Goal: Transaction & Acquisition: Obtain resource

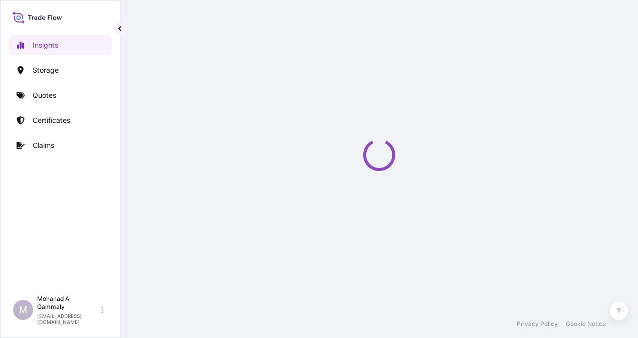
select select "2025"
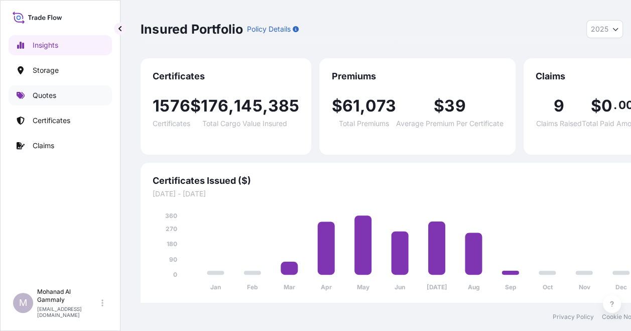
click at [41, 91] on p "Quotes" at bounding box center [45, 95] width 24 height 10
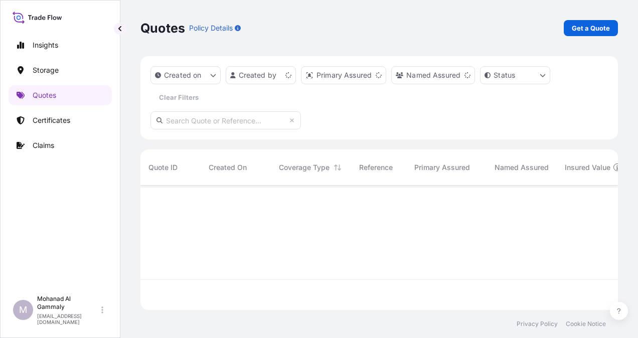
scroll to position [122, 470]
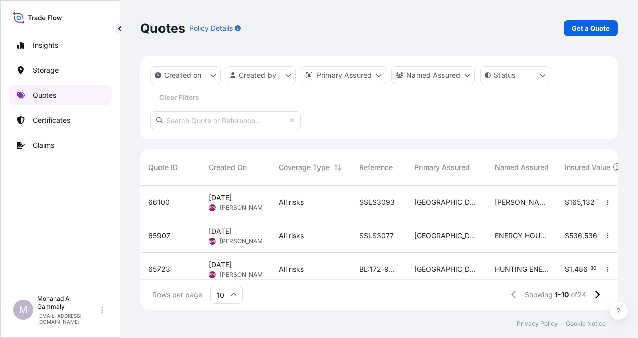
click at [51, 97] on p "Quotes" at bounding box center [45, 95] width 24 height 10
click at [596, 28] on p "Get a Quote" at bounding box center [591, 28] width 38 height 10
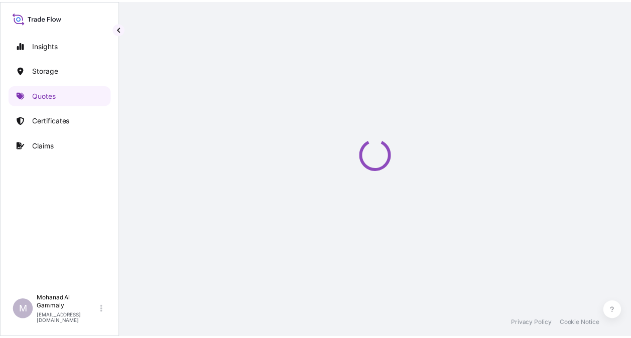
scroll to position [16, 0]
select select "Water"
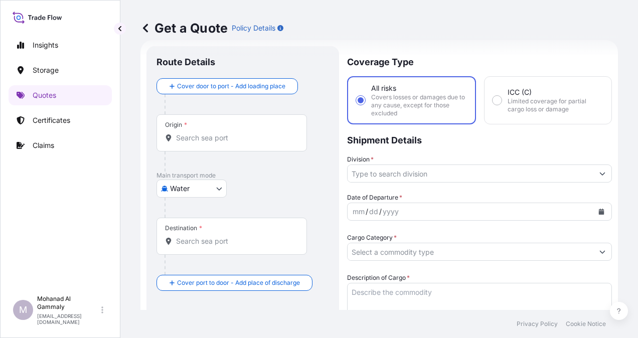
click at [237, 136] on input "Origin *" at bounding box center [235, 138] width 118 height 10
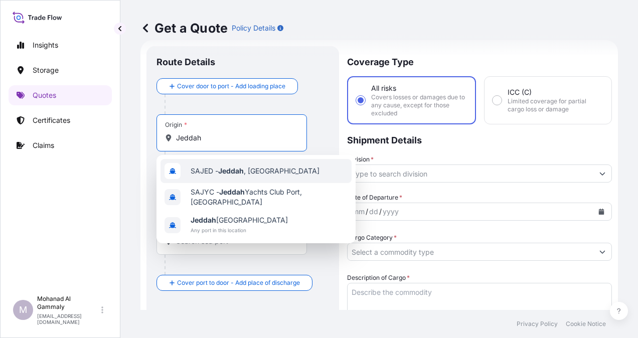
click at [216, 167] on span "SAJED - [GEOGRAPHIC_DATA] , [GEOGRAPHIC_DATA]" at bounding box center [255, 171] width 129 height 10
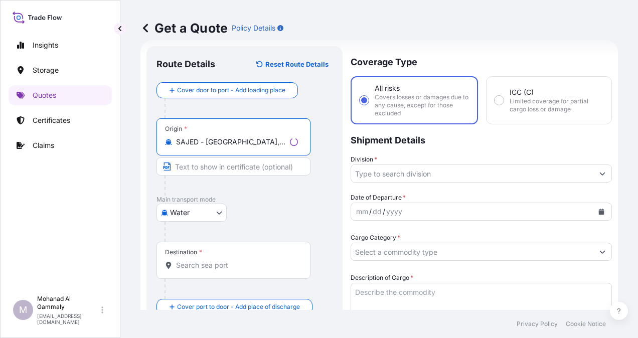
type input "SAJED - [GEOGRAPHIC_DATA], [GEOGRAPHIC_DATA]"
click at [199, 264] on input "Destination *" at bounding box center [235, 265] width 118 height 10
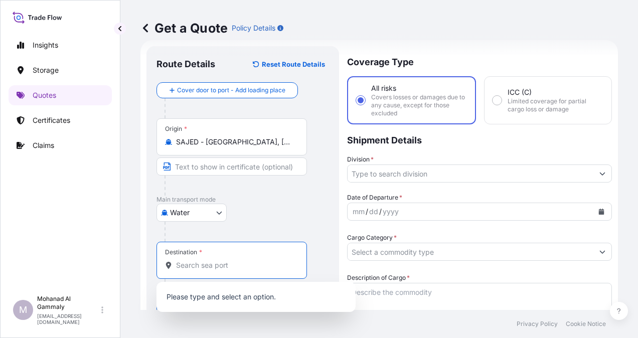
paste input "Sokhna"
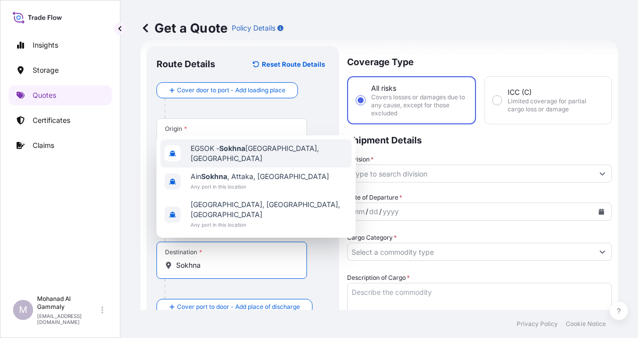
click at [216, 164] on span "EGSOK - [GEOGRAPHIC_DATA], [GEOGRAPHIC_DATA]" at bounding box center [269, 153] width 157 height 20
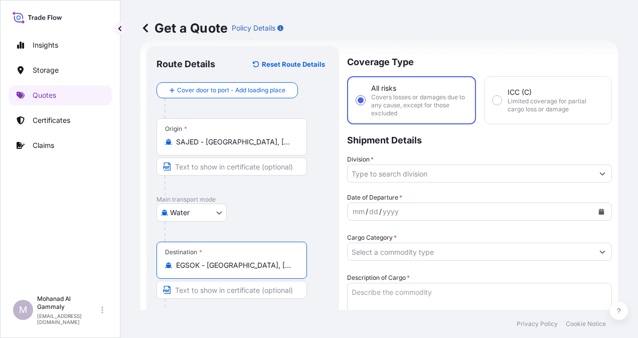
type input "EGSOK - [GEOGRAPHIC_DATA], [GEOGRAPHIC_DATA]"
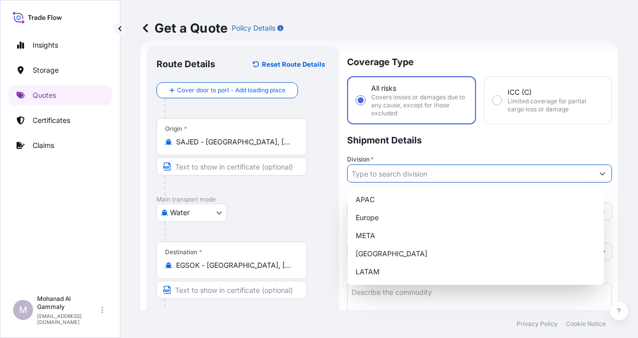
click at [600, 173] on icon "Show suggestions" at bounding box center [603, 174] width 6 height 6
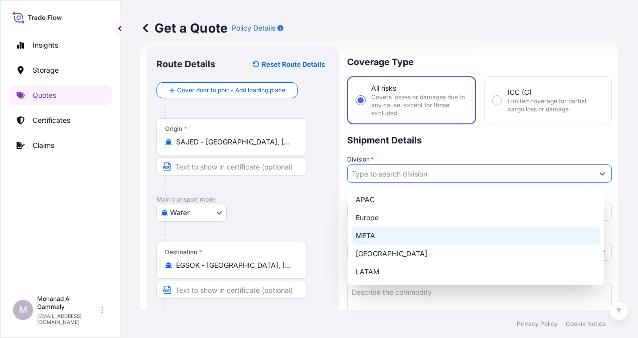
click at [368, 229] on div "META" at bounding box center [476, 236] width 248 height 18
type input "META"
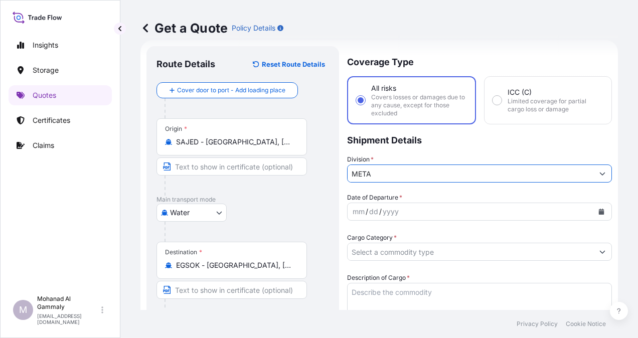
click at [599, 210] on icon "Calendar" at bounding box center [602, 212] width 6 height 6
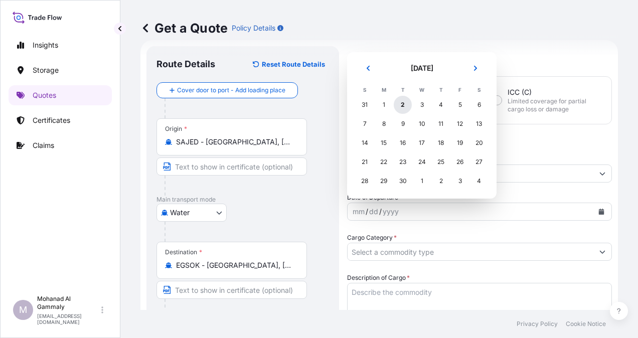
click at [404, 108] on div "2" at bounding box center [403, 105] width 18 height 18
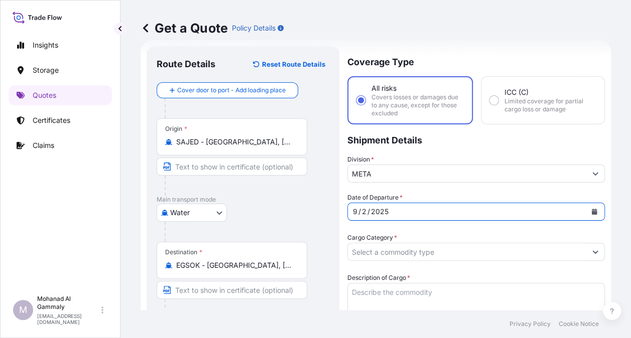
click at [443, 257] on input "Cargo Category *" at bounding box center [467, 252] width 238 height 18
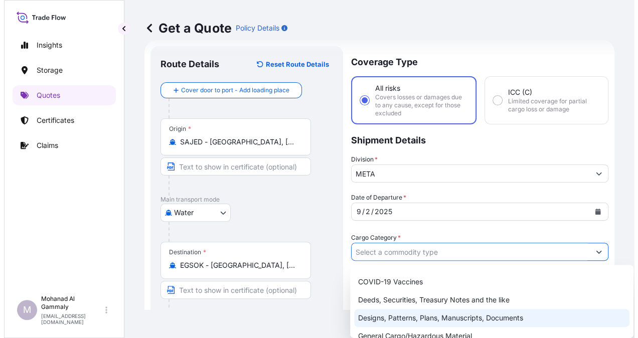
scroll to position [100, 0]
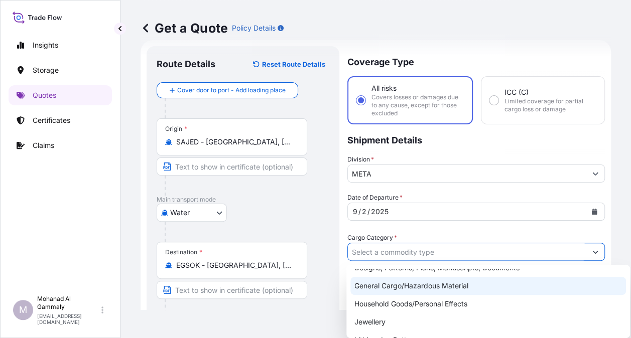
click at [386, 286] on div "General Cargo/Hazardous Material" at bounding box center [487, 286] width 275 height 18
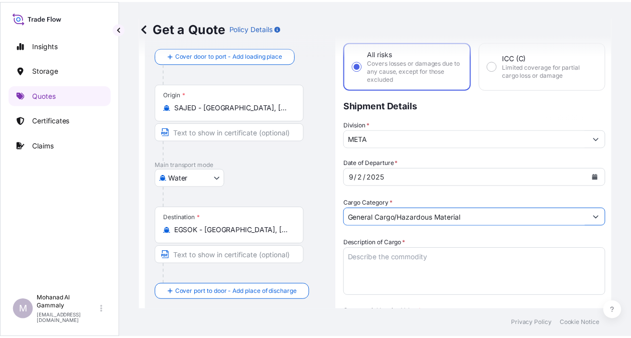
scroll to position [66, 0]
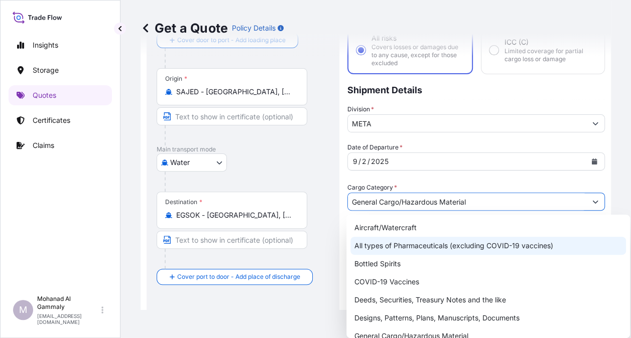
click at [392, 252] on div "All types of Pharmaceuticals (excluding COVID-19 vaccines)" at bounding box center [487, 246] width 275 height 18
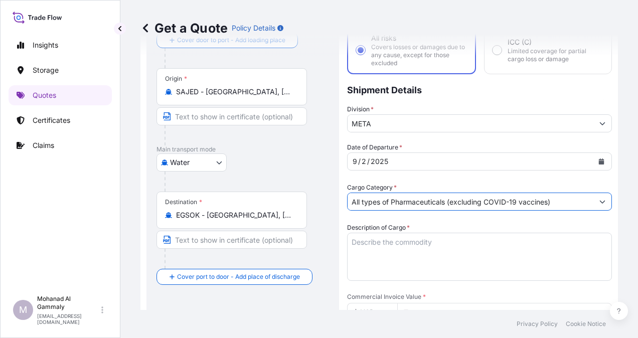
click at [390, 242] on textarea "Description of Cargo *" at bounding box center [479, 257] width 265 height 48
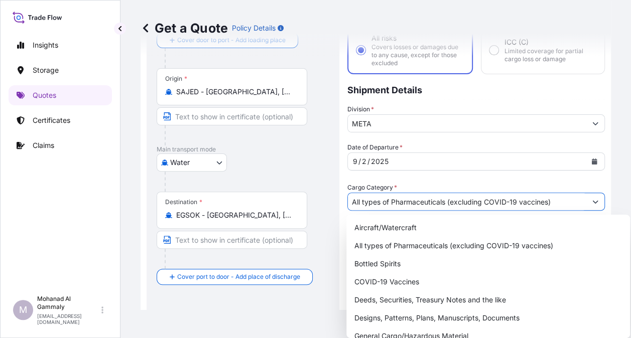
drag, startPoint x: 561, startPoint y: 201, endPoint x: 359, endPoint y: 201, distance: 201.7
click at [359, 201] on input "All types of Pharmaceuticals (excluding COVID-19 vaccines)" at bounding box center [467, 202] width 238 height 18
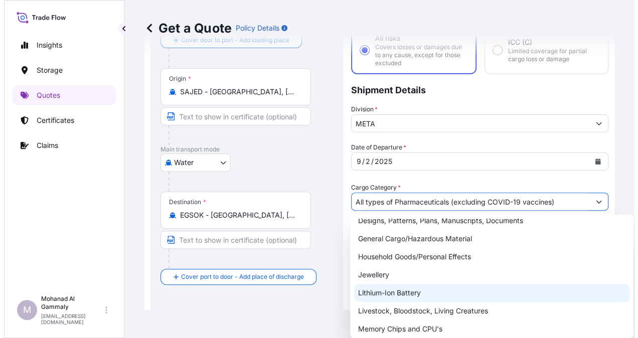
scroll to position [100, 0]
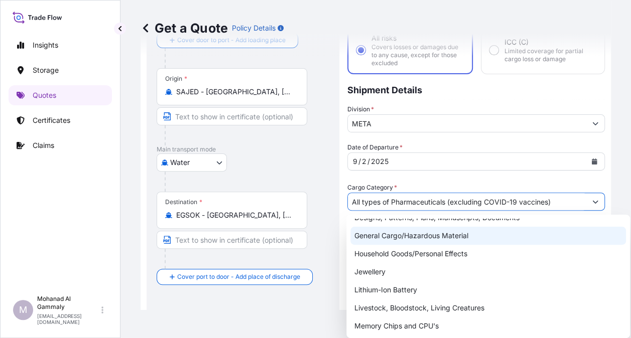
click at [385, 239] on div "General Cargo/Hazardous Material" at bounding box center [487, 236] width 275 height 18
type input "General Cargo/Hazardous Material"
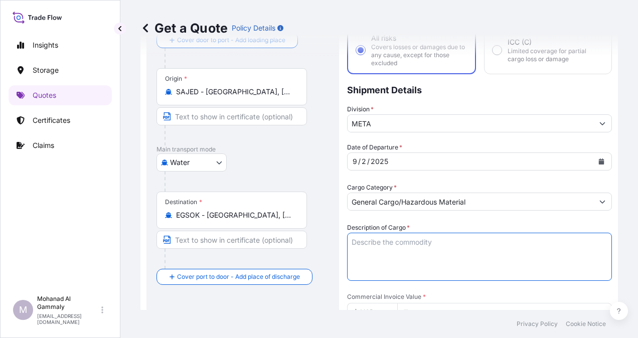
click at [379, 246] on textarea "Description of Cargo *" at bounding box center [479, 257] width 265 height 48
paste textarea "Food Items"
click at [439, 253] on textarea "Food Items" at bounding box center [479, 257] width 265 height 48
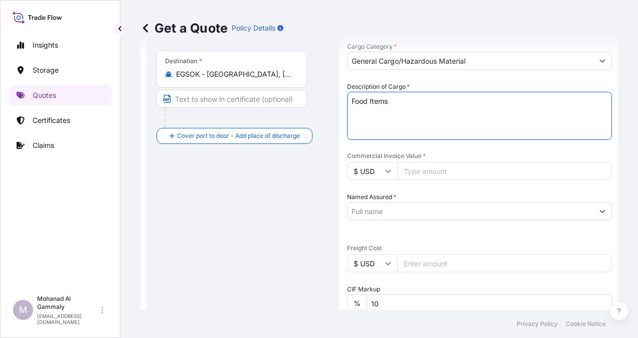
scroll to position [217, 0]
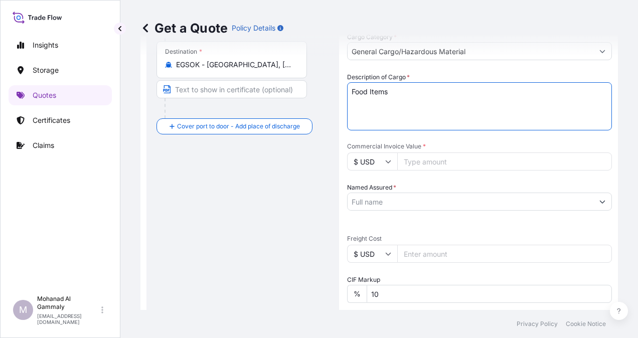
type textarea "Food Items"
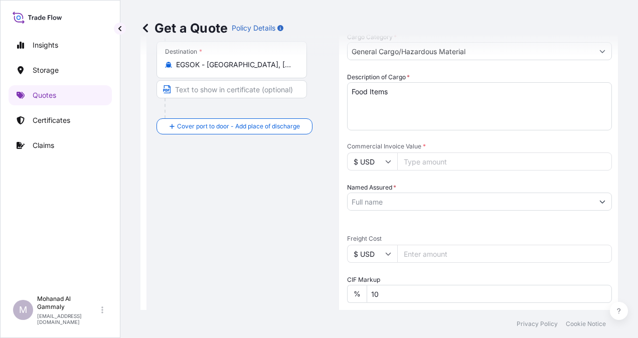
click at [418, 164] on input "Commercial Invoice Value *" at bounding box center [504, 162] width 215 height 18
type input "180446.40"
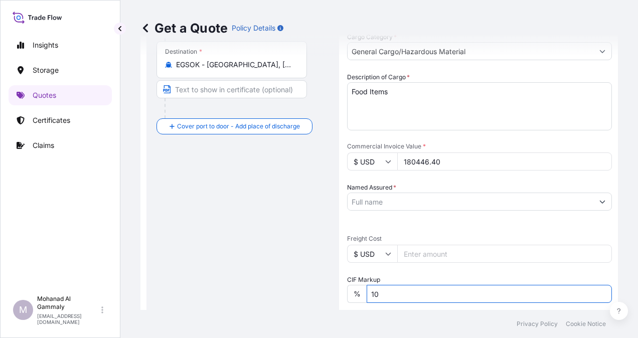
click at [386, 302] on input "10" at bounding box center [489, 294] width 245 height 18
type input "1"
type input "0"
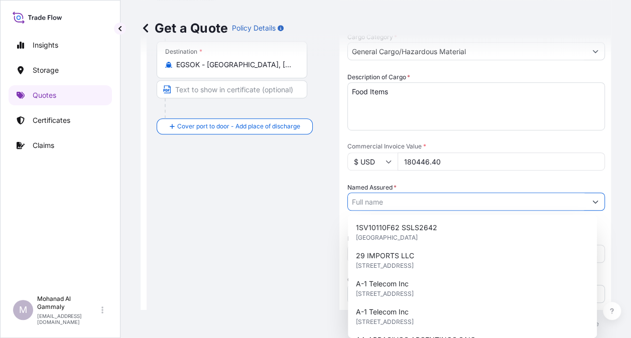
click at [404, 196] on input "Named Assured *" at bounding box center [467, 202] width 238 height 18
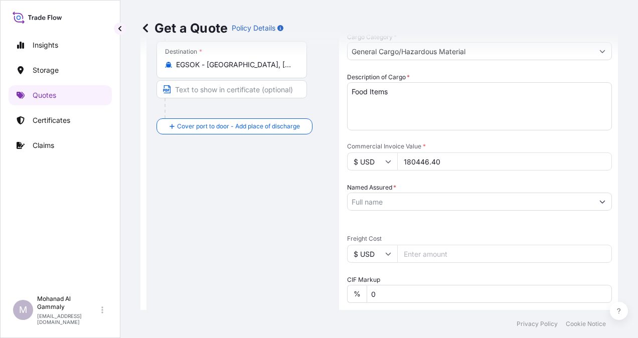
click at [378, 204] on input "Named Assured *" at bounding box center [471, 202] width 246 height 18
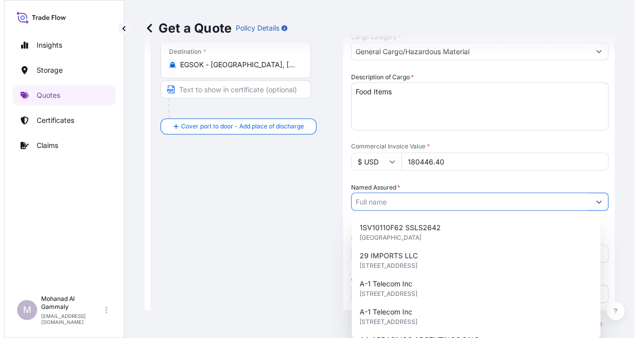
paste input "Phinehill Arabia Food Ltd."
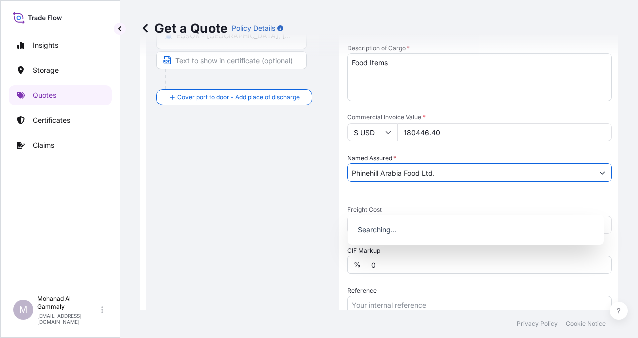
scroll to position [317, 0]
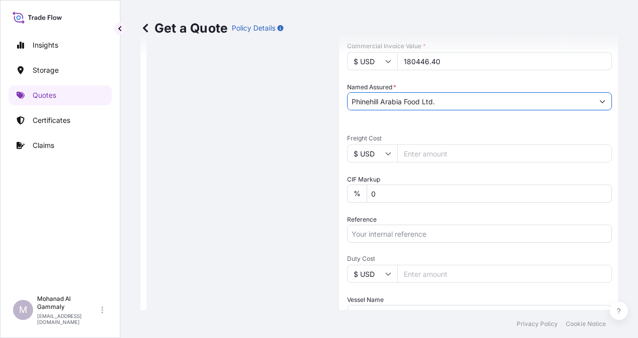
type input "Phinehill Arabia Food Ltd."
click at [432, 229] on input "Reference" at bounding box center [479, 234] width 265 height 18
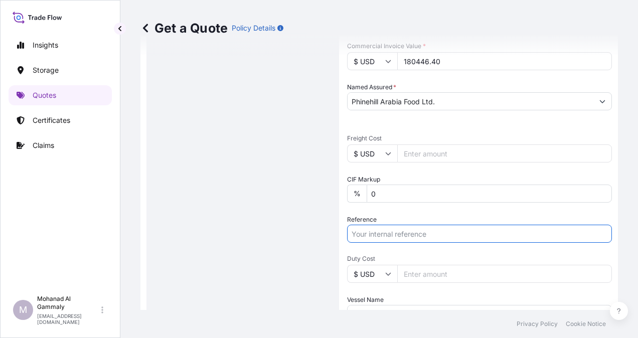
paste input "3315242434"
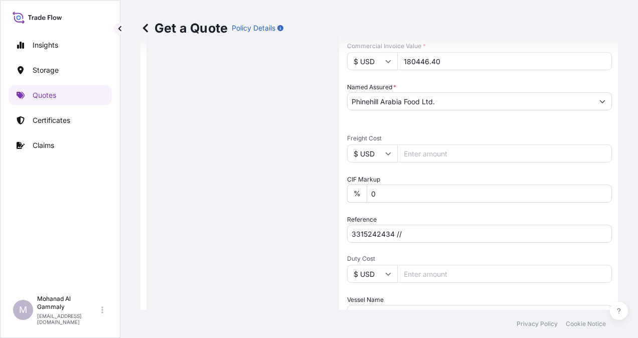
click at [435, 236] on input "3315242434 //" at bounding box center [479, 234] width 265 height 18
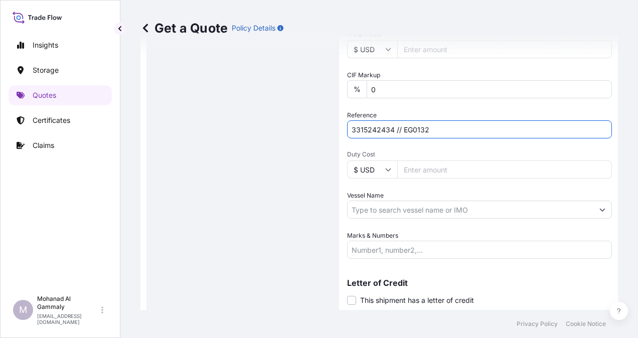
scroll to position [451, 0]
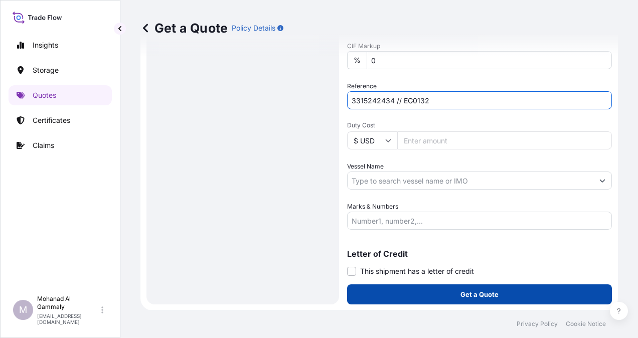
type input "3315242434 // EG0132"
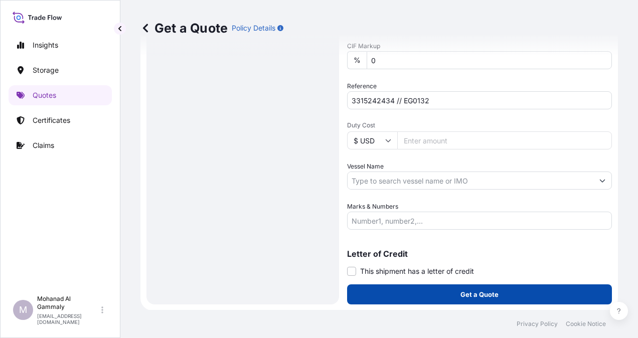
click at [436, 288] on button "Get a Quote" at bounding box center [479, 294] width 265 height 20
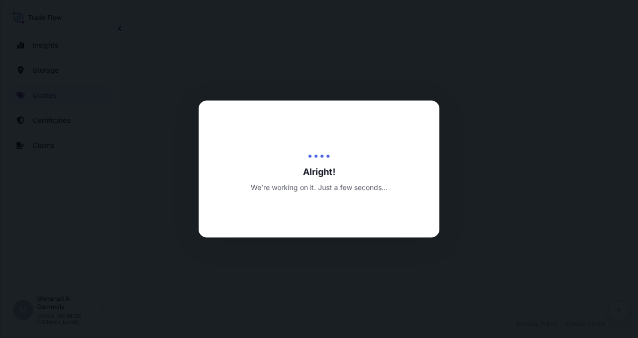
select select "Water"
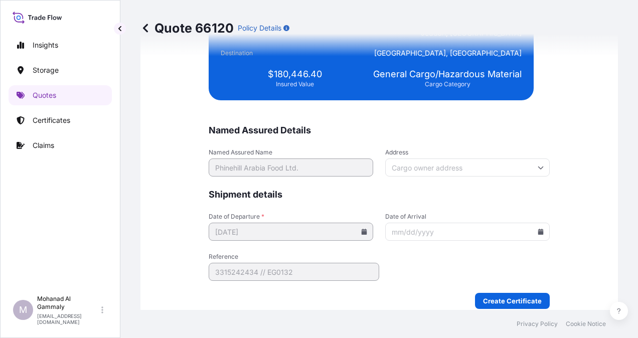
scroll to position [2460, 0]
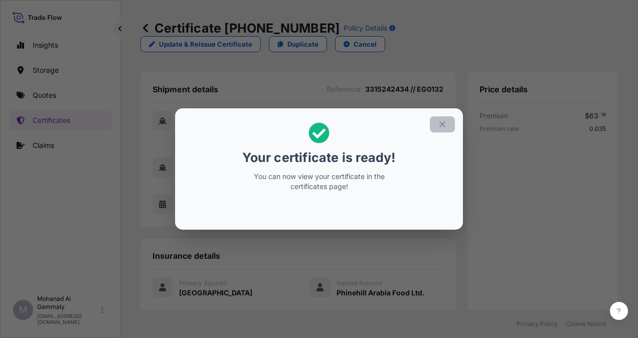
click at [450, 125] on button "button" at bounding box center [442, 124] width 25 height 16
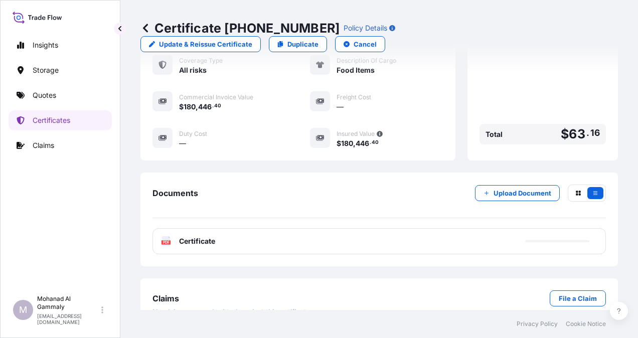
scroll to position [260, 0]
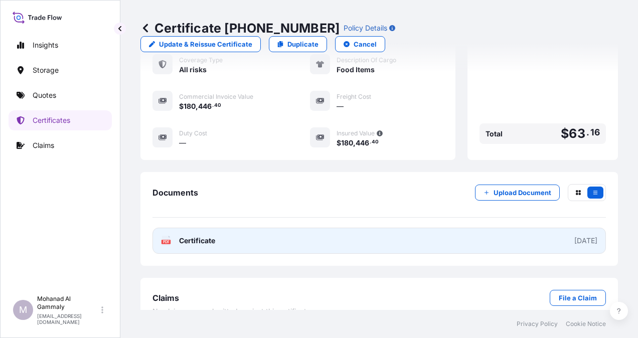
click at [577, 236] on div "[DATE]" at bounding box center [585, 241] width 23 height 10
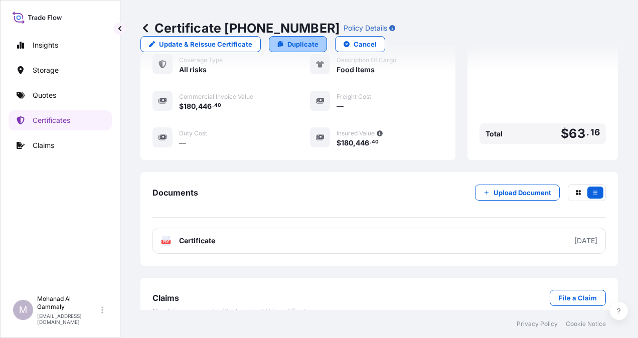
click at [319, 39] on p "Duplicate" at bounding box center [302, 44] width 31 height 10
select select "Water"
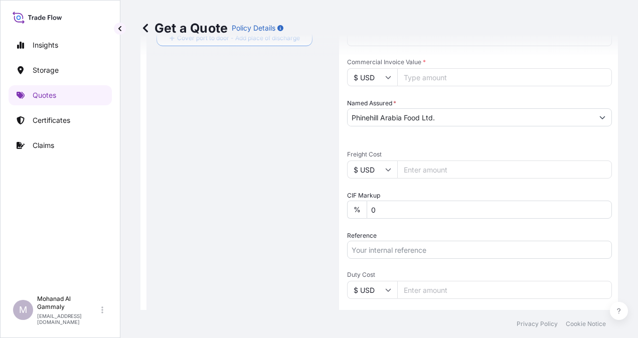
scroll to position [317, 0]
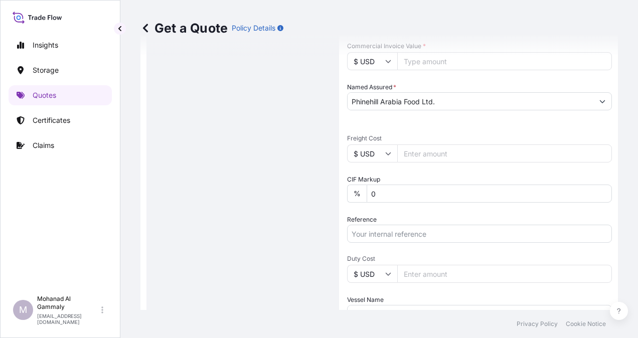
click at [406, 234] on input "Reference" at bounding box center [479, 234] width 265 height 18
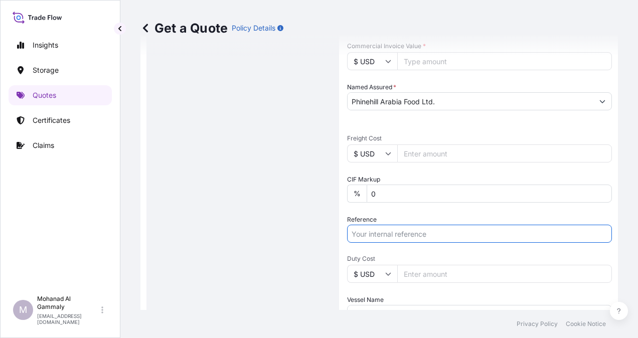
type input "3315242434 // EG0132"
type input "180446.40"
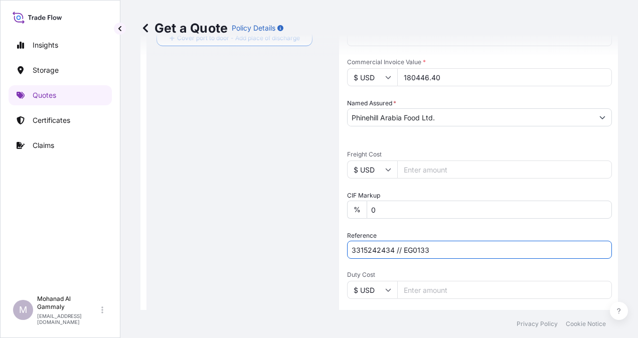
scroll to position [451, 0]
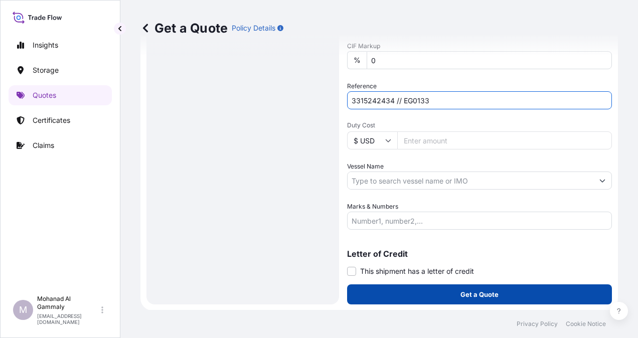
type input "3315242434 // EG0133"
click at [501, 293] on button "Get a Quote" at bounding box center [479, 294] width 265 height 20
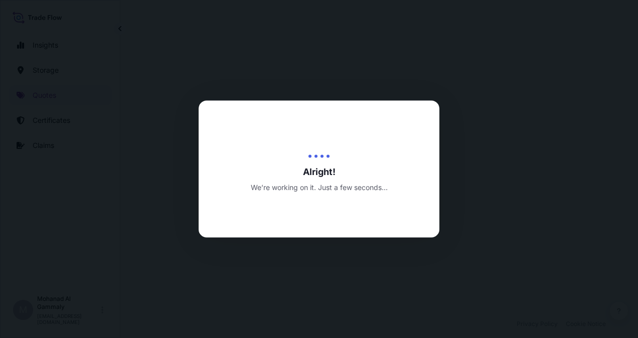
select select "Water"
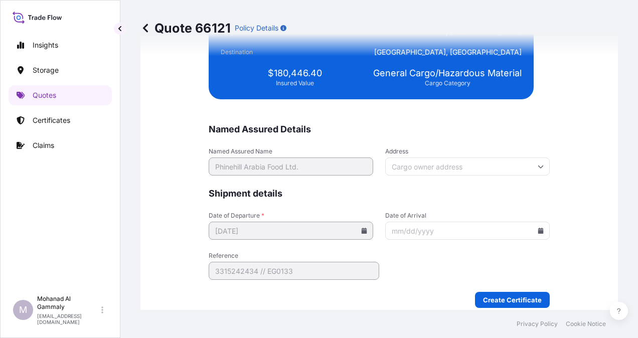
scroll to position [2460, 0]
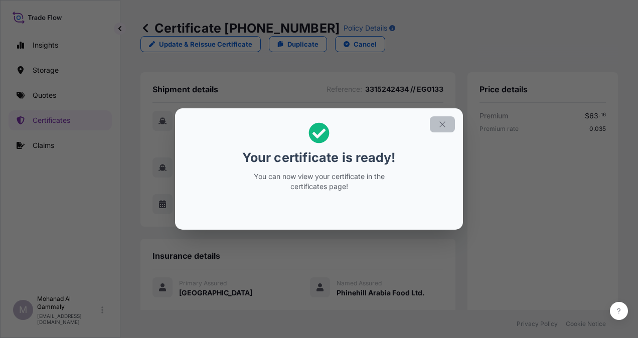
click at [445, 124] on icon "button" at bounding box center [442, 124] width 9 height 9
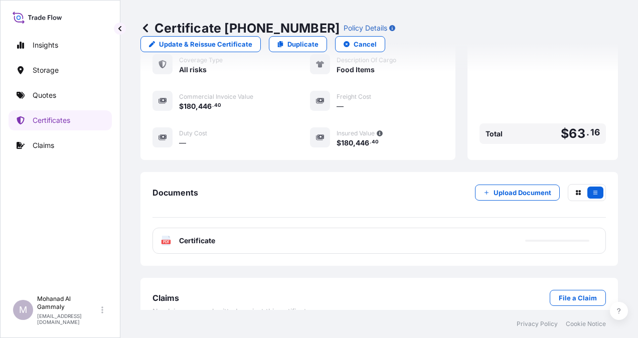
scroll to position [260, 0]
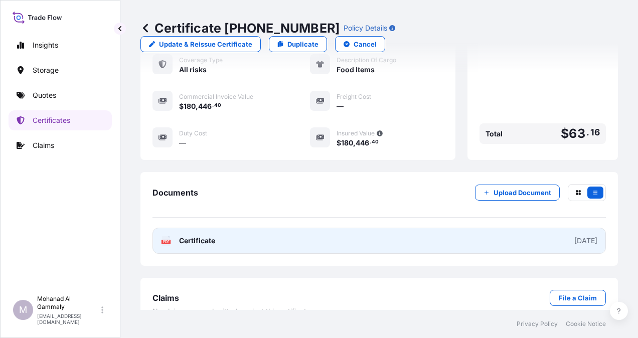
click at [382, 233] on link "PDF Certificate [DATE]" at bounding box center [380, 241] width 454 height 26
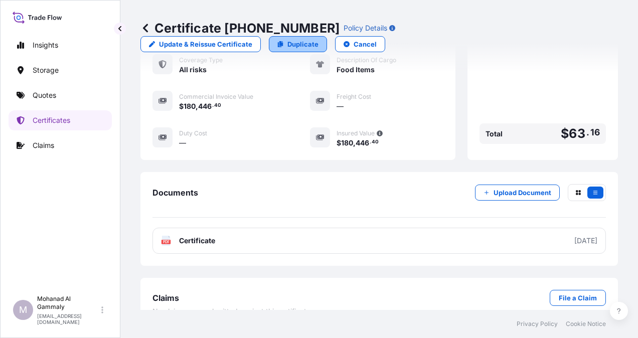
click at [319, 39] on p "Duplicate" at bounding box center [302, 44] width 31 height 10
select select "Water"
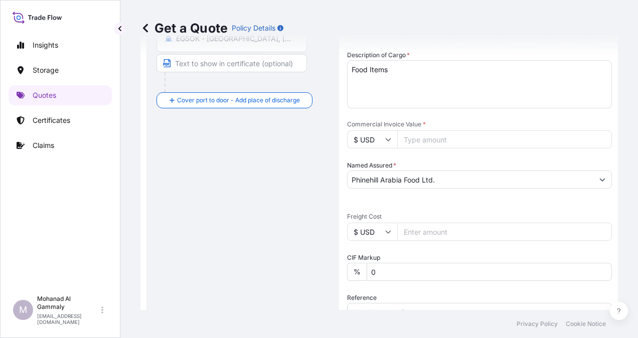
scroll to position [267, 0]
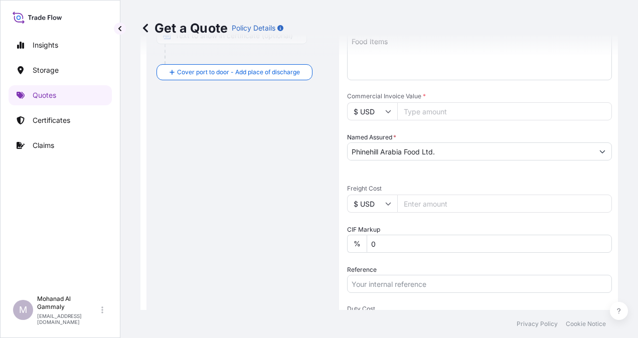
click at [457, 111] on input "Commercial Invoice Value *" at bounding box center [504, 111] width 215 height 18
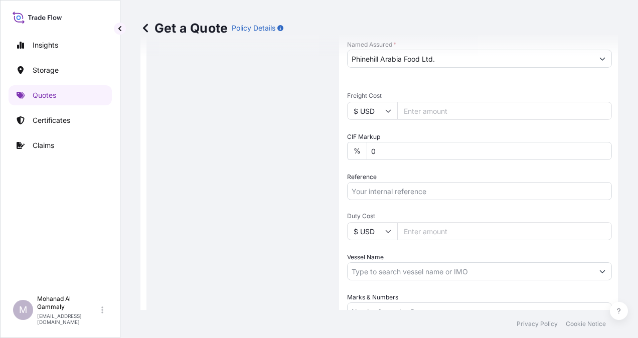
scroll to position [367, 0]
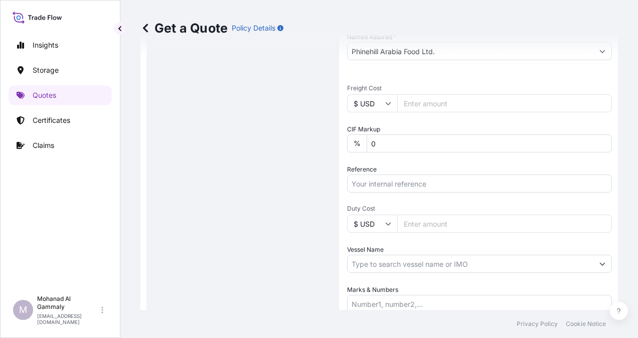
type input "180446.40"
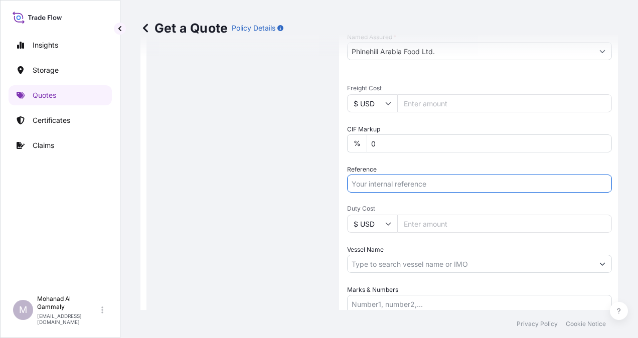
click at [439, 187] on input "Reference" at bounding box center [479, 184] width 265 height 18
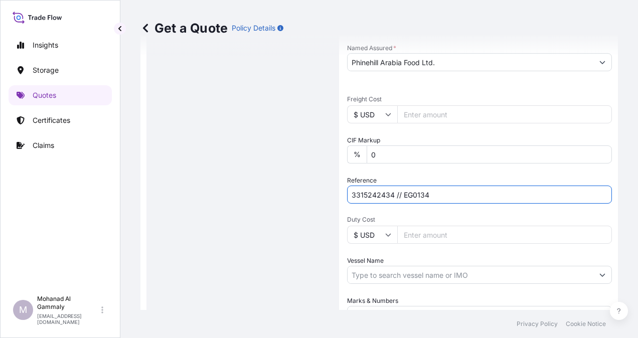
scroll to position [451, 0]
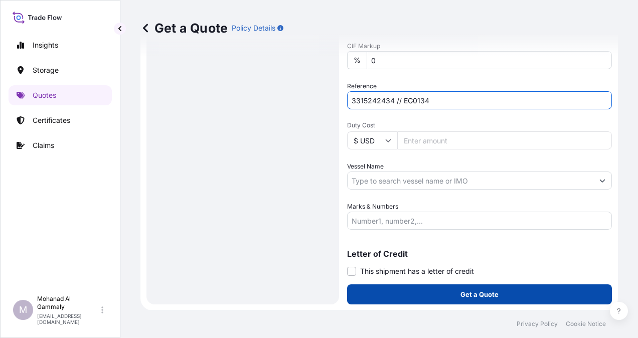
type input "3315242434 // EG0134"
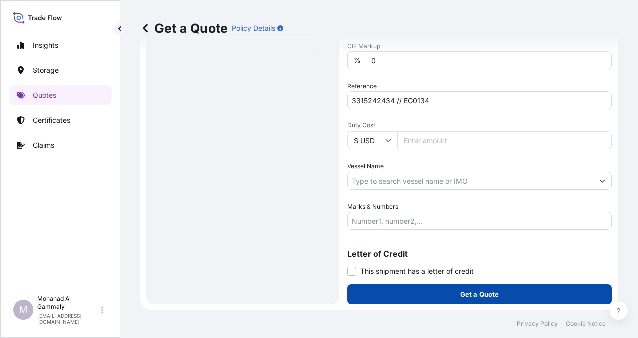
click at [452, 293] on button "Get a Quote" at bounding box center [479, 294] width 265 height 20
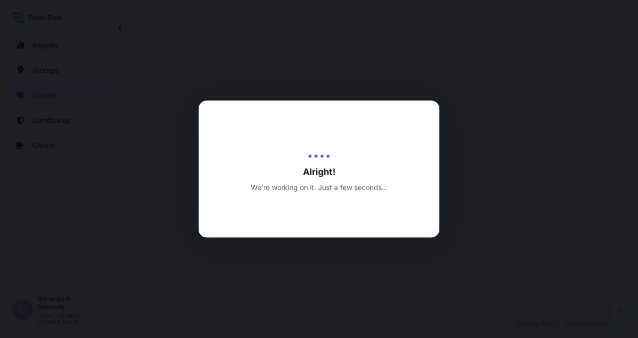
select select "Water"
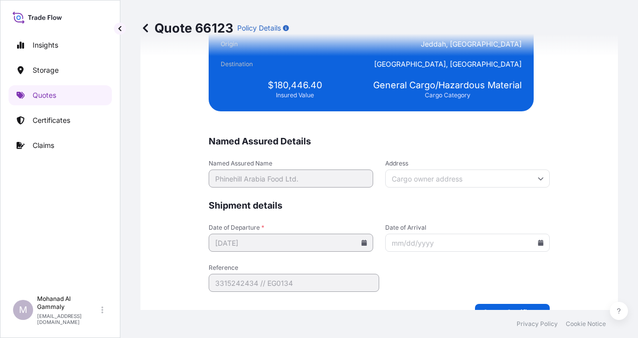
scroll to position [2460, 0]
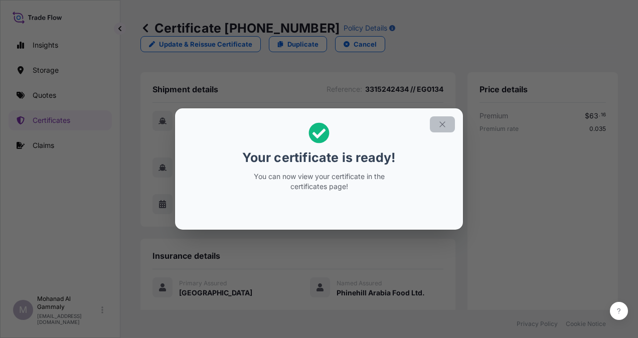
click at [446, 124] on icon "button" at bounding box center [442, 124] width 9 height 9
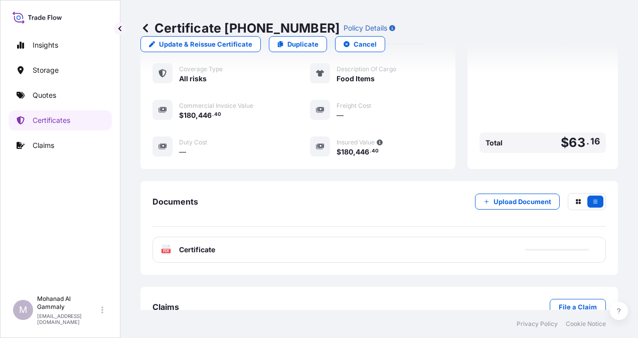
scroll to position [260, 0]
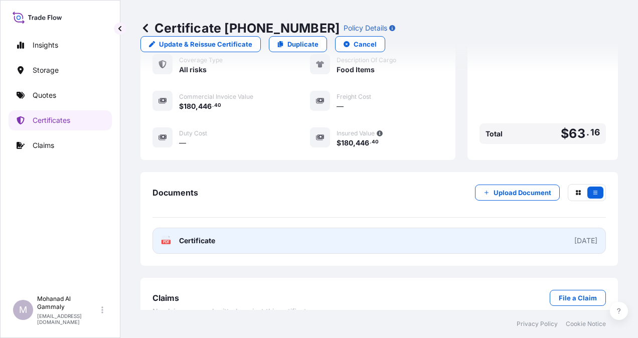
click at [418, 228] on link "PDF Certificate [DATE]" at bounding box center [380, 241] width 454 height 26
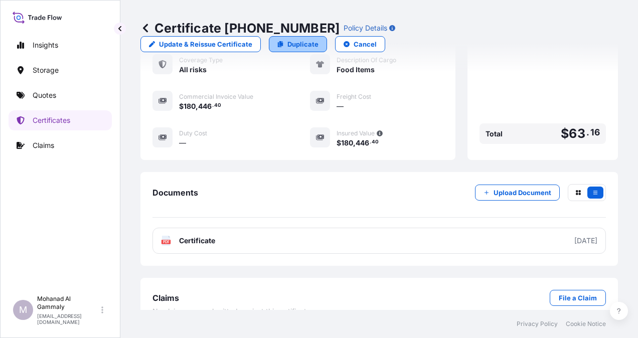
click at [327, 36] on link "Duplicate" at bounding box center [298, 44] width 58 height 16
select select "Water"
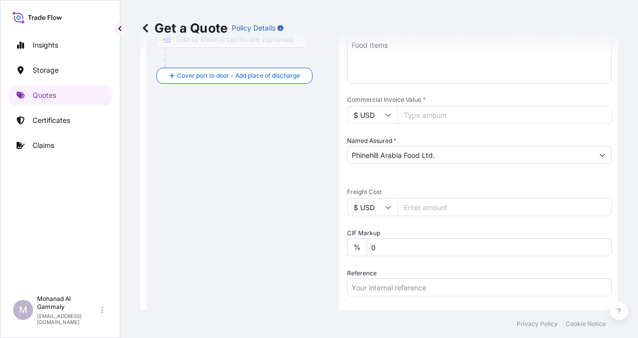
scroll to position [267, 0]
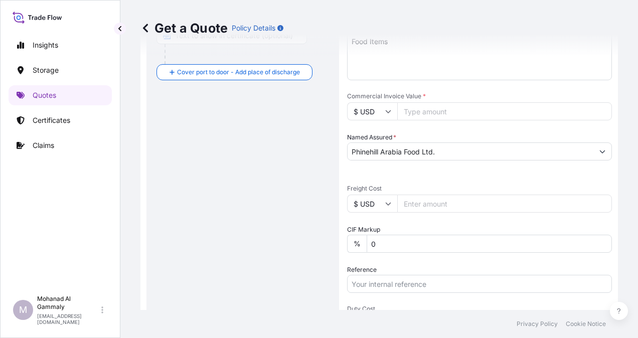
click at [447, 111] on input "Commercial Invoice Value *" at bounding box center [504, 111] width 215 height 18
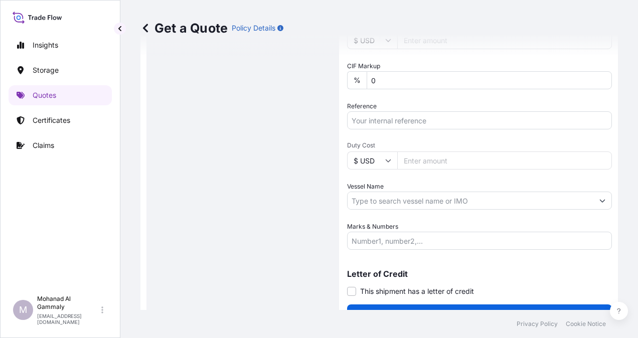
scroll to position [451, 0]
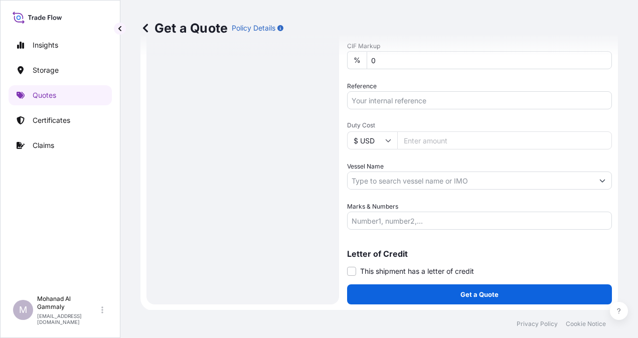
type input "85903"
click at [414, 97] on input "Reference" at bounding box center [479, 100] width 265 height 18
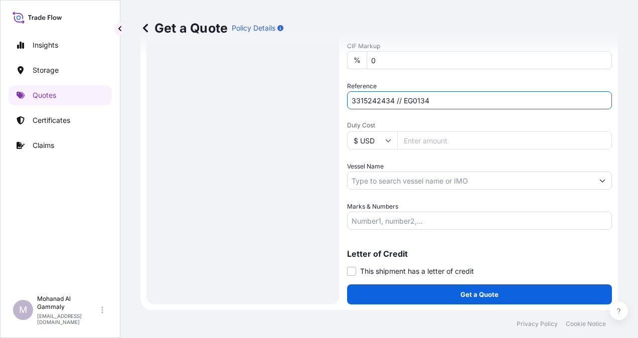
click at [440, 97] on input "3315242434 // EG0134" at bounding box center [479, 100] width 265 height 18
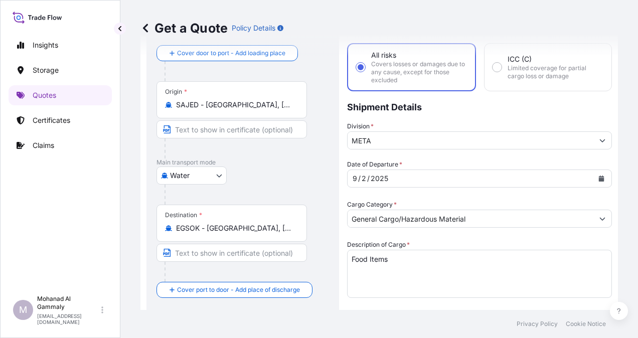
scroll to position [200, 0]
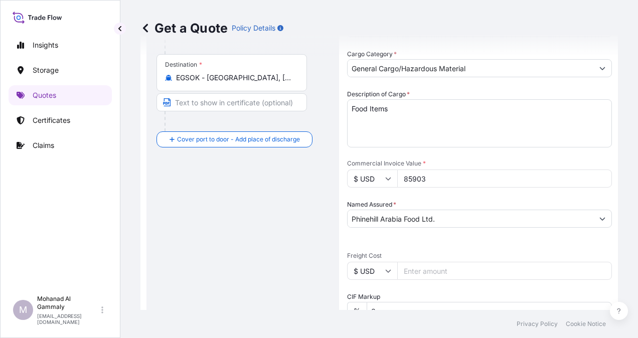
type input "3315242434 // EG0135"
click at [439, 175] on input "85903" at bounding box center [504, 179] width 215 height 18
type input "85903.20"
click at [487, 251] on div "Date of Departure * [DATE] Cargo Category * General Cargo/Hazardous Material De…" at bounding box center [479, 245] width 265 height 472
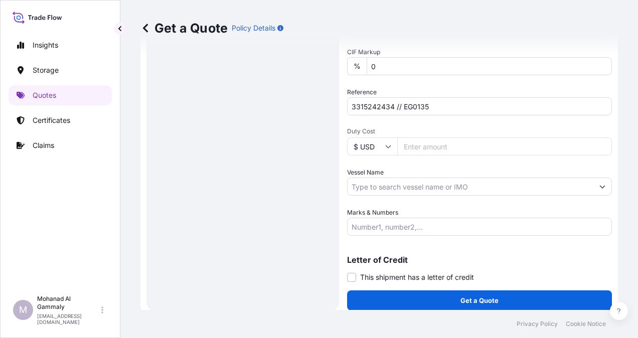
scroll to position [451, 0]
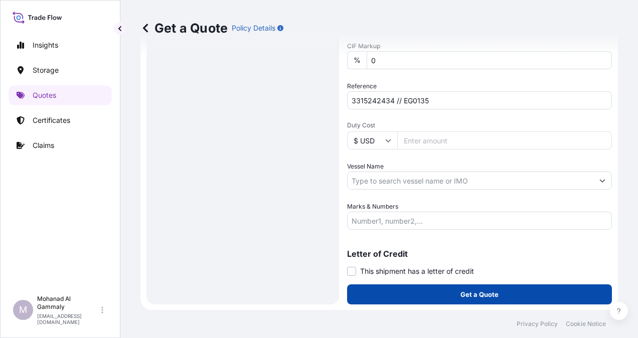
click at [489, 298] on p "Get a Quote" at bounding box center [480, 294] width 38 height 10
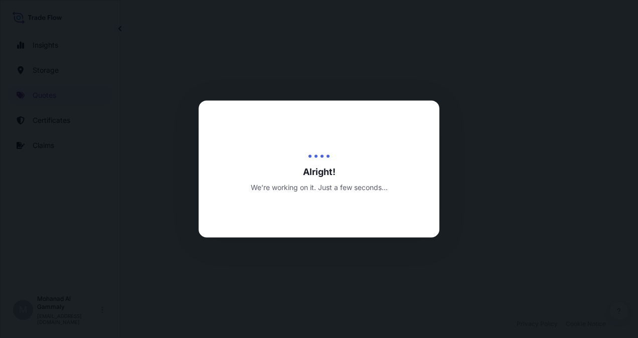
select select "Water"
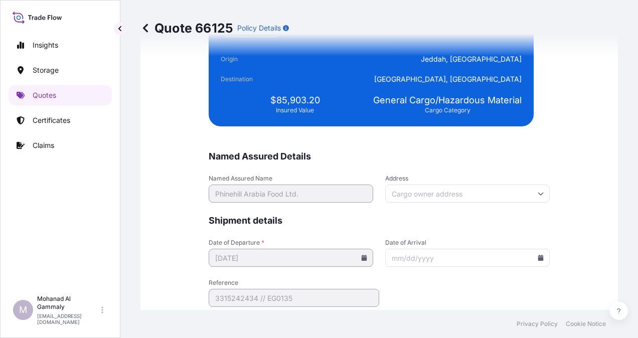
scroll to position [2460, 0]
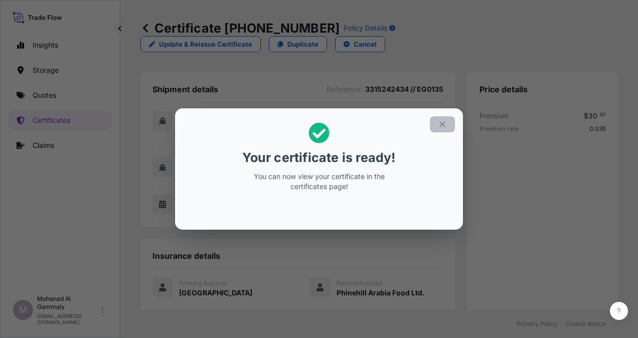
click at [449, 127] on button "button" at bounding box center [442, 124] width 25 height 16
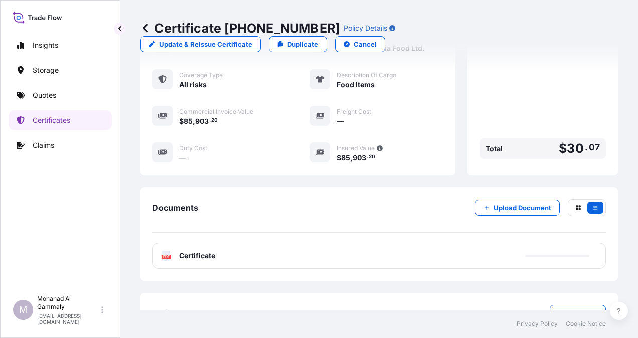
scroll to position [260, 0]
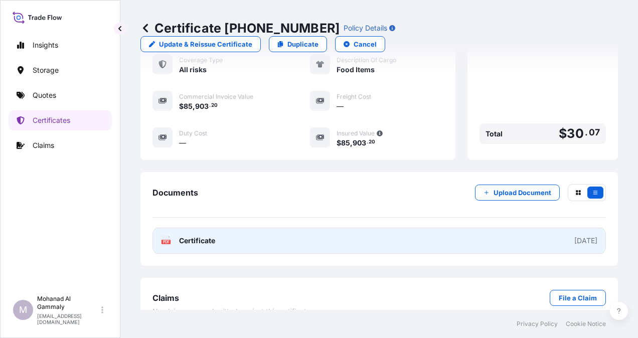
click at [577, 236] on div "[DATE]" at bounding box center [585, 241] width 23 height 10
